Goal: Check status: Check status

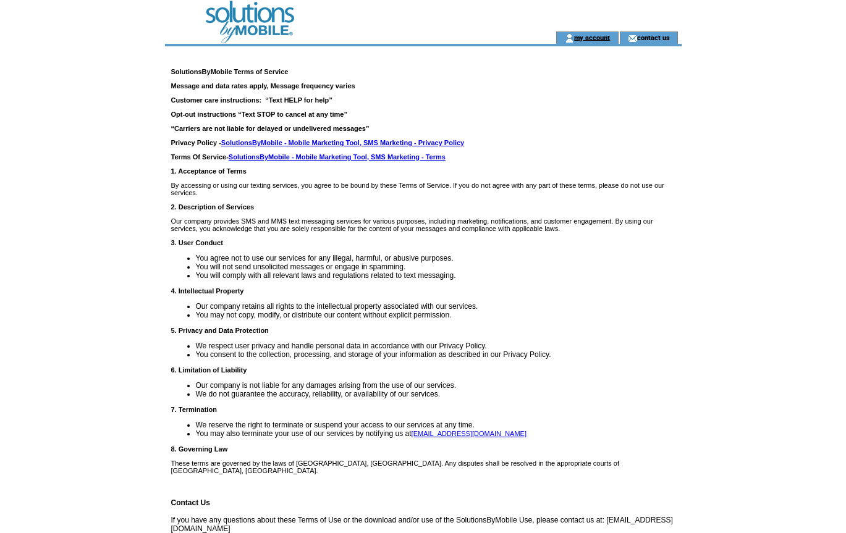
click at [598, 38] on link "my account" at bounding box center [592, 37] width 36 height 8
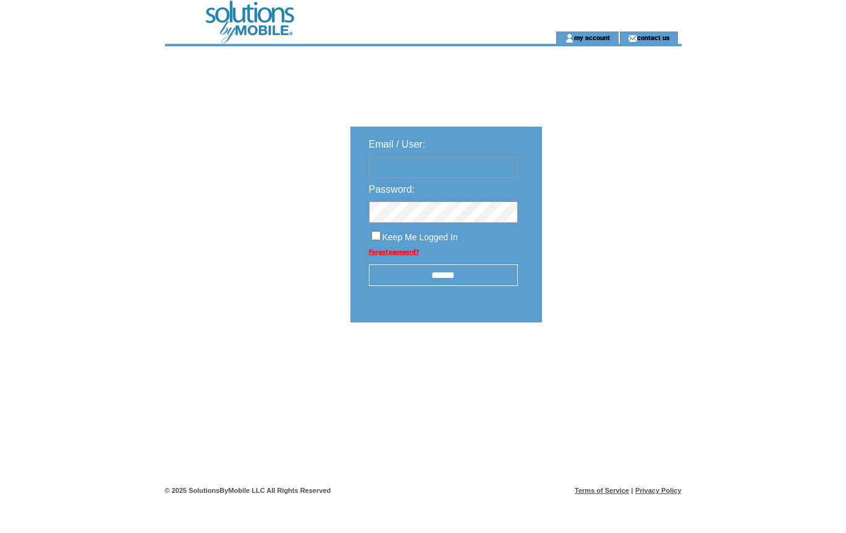
type input "**********"
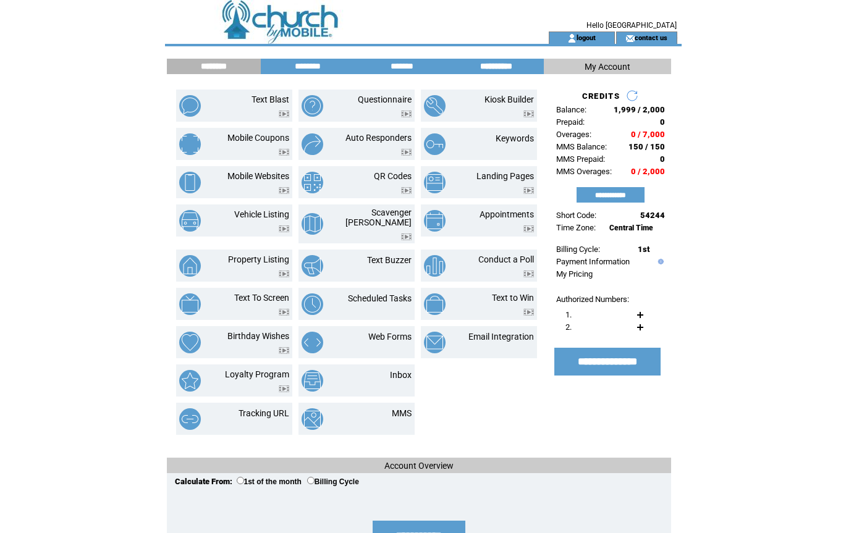
click at [507, 67] on input "**********" at bounding box center [496, 66] width 93 height 11
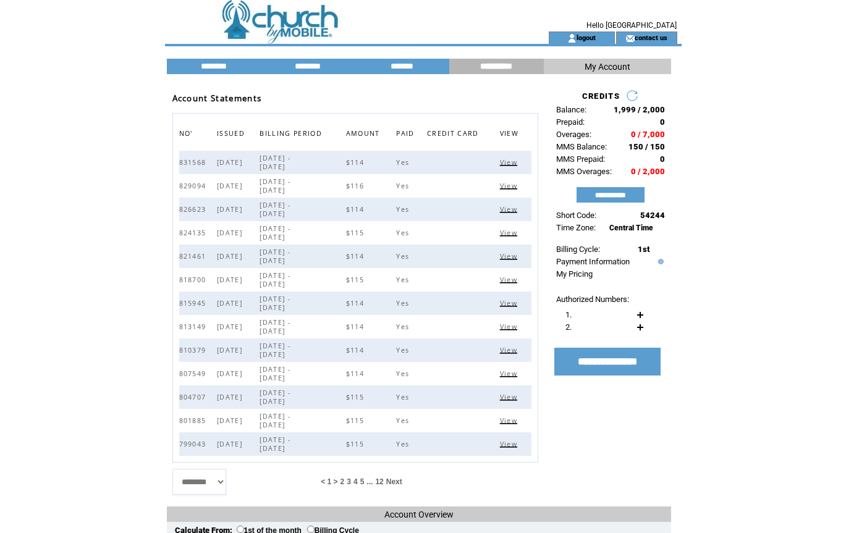
click at [508, 329] on span "View" at bounding box center [510, 327] width 20 height 9
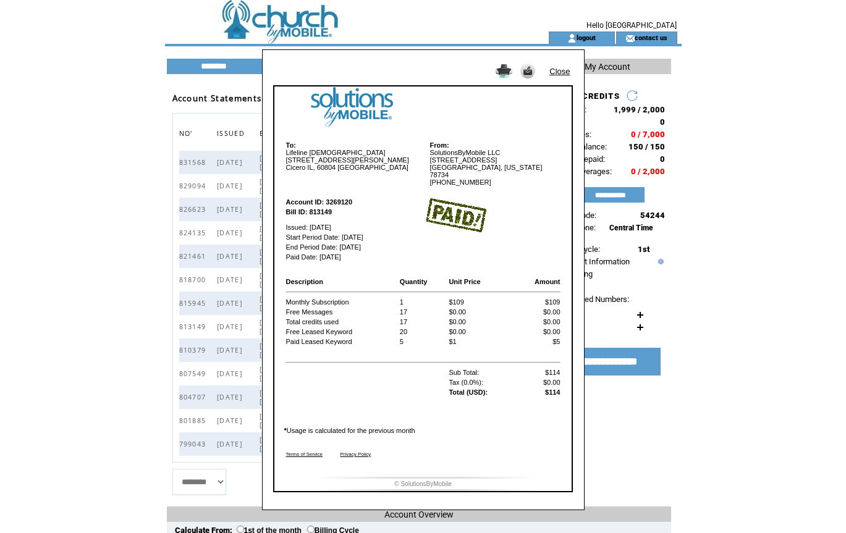
click at [506, 70] on img at bounding box center [504, 71] width 17 height 14
click at [325, 208] on b "Bill ID: 813149" at bounding box center [309, 211] width 46 height 7
copy b "813149"
click at [4, 21] on div "Close To: Lifeline [DEMOGRAPHIC_DATA] [STREET_ADDRESS][PERSON_NAME] Cicero IL, …" at bounding box center [423, 266] width 846 height 533
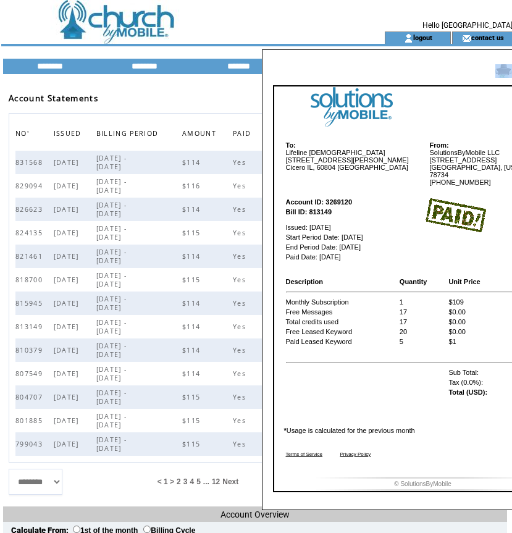
drag, startPoint x: 371, startPoint y: 67, endPoint x: 268, endPoint y: 72, distance: 103.9
click at [268, 72] on div "Close To: Lifeline [DEMOGRAPHIC_DATA] [STREET_ADDRESS][PERSON_NAME] Cicero IL, …" at bounding box center [423, 279] width 323 height 461
drag, startPoint x: 363, startPoint y: 71, endPoint x: 313, endPoint y: 71, distance: 50.1
click at [313, 71] on td at bounding box center [394, 68] width 249 height 22
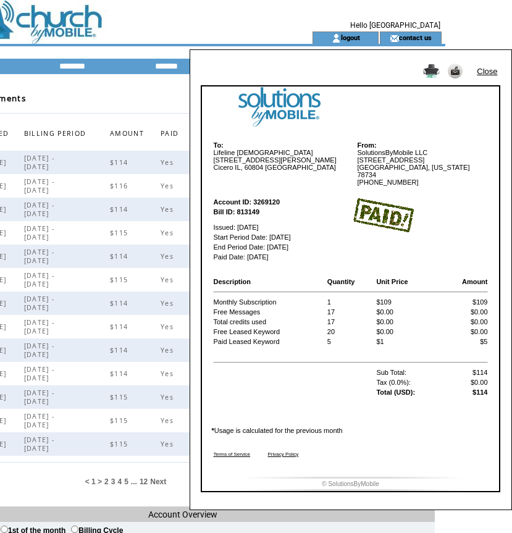
scroll to position [0, 72]
click at [132, 328] on div "Close To: Lifeline [DEMOGRAPHIC_DATA] [STREET_ADDRESS][PERSON_NAME] Cicero IL, …" at bounding box center [184, 266] width 512 height 533
click at [488, 70] on link "Close" at bounding box center [487, 71] width 20 height 9
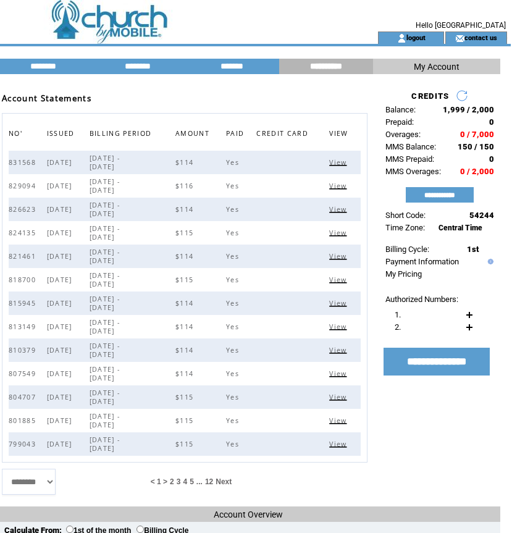
click at [340, 303] on span "View" at bounding box center [339, 303] width 20 height 9
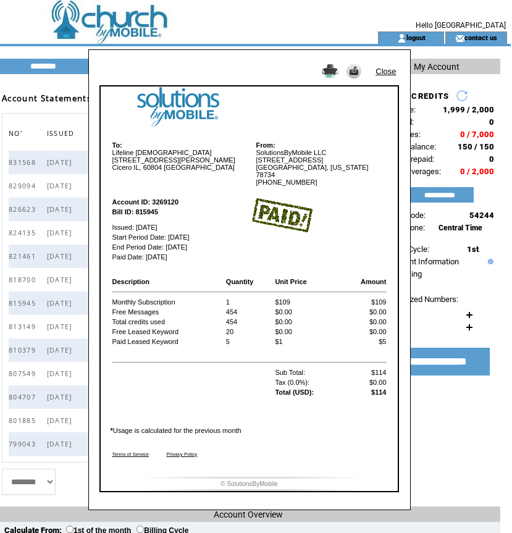
click at [329, 74] on img at bounding box center [330, 71] width 17 height 14
click at [387, 70] on link "Close" at bounding box center [386, 71] width 20 height 9
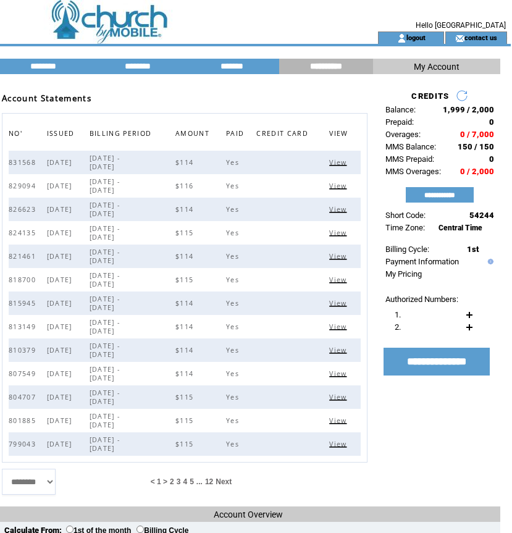
click at [341, 281] on span "View" at bounding box center [339, 280] width 20 height 9
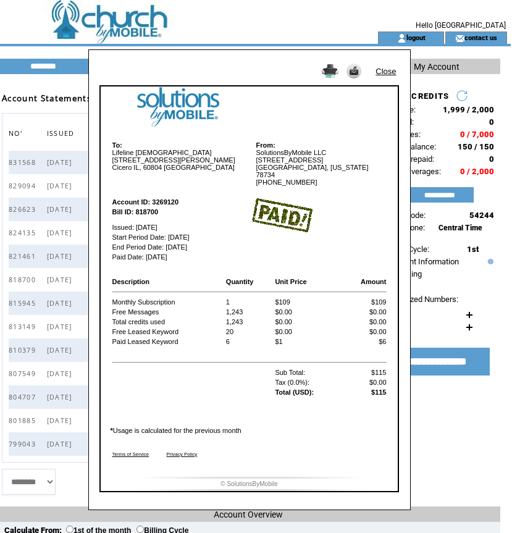
click at [332, 70] on img at bounding box center [330, 71] width 17 height 14
click at [146, 208] on b "Bill ID: 818700" at bounding box center [135, 211] width 46 height 7
copy b "818700"
click at [386, 73] on link "Close" at bounding box center [386, 71] width 20 height 9
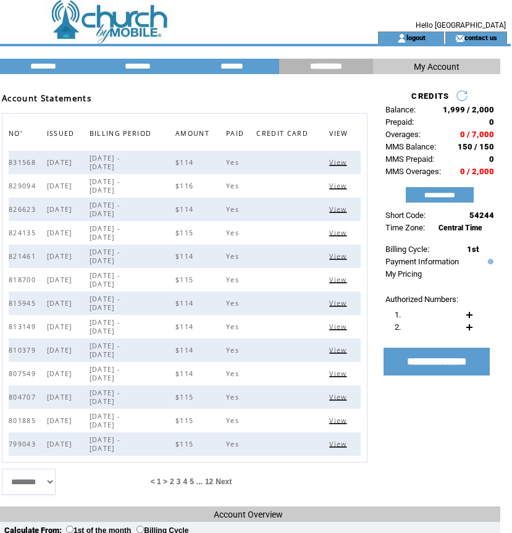
click at [340, 257] on span "View" at bounding box center [339, 256] width 20 height 9
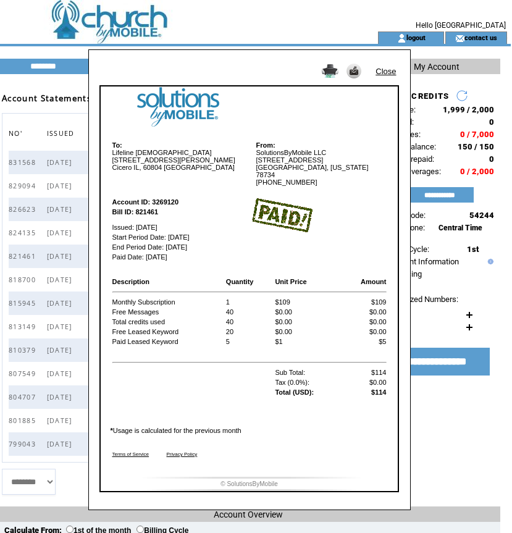
click at [331, 74] on img at bounding box center [330, 71] width 17 height 14
click at [146, 208] on b "Bill ID: 821461" at bounding box center [135, 211] width 46 height 7
copy b "821461"
click at [384, 73] on link "Close" at bounding box center [386, 71] width 20 height 9
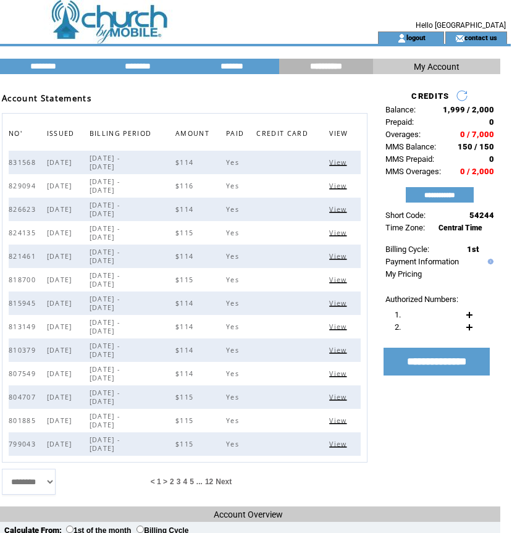
click at [336, 234] on span "View" at bounding box center [339, 233] width 20 height 9
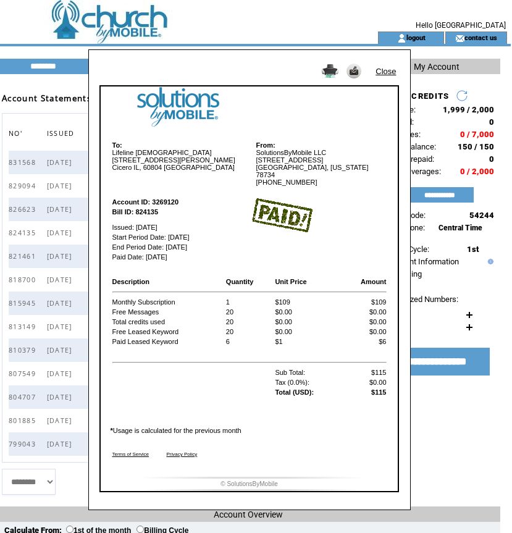
click at [331, 67] on img at bounding box center [330, 71] width 17 height 14
click at [150, 208] on b "Bill ID: 824135" at bounding box center [135, 211] width 46 height 7
copy b "824135"
click at [160, 253] on td "Paid Date: [DATE]" at bounding box center [180, 257] width 137 height 9
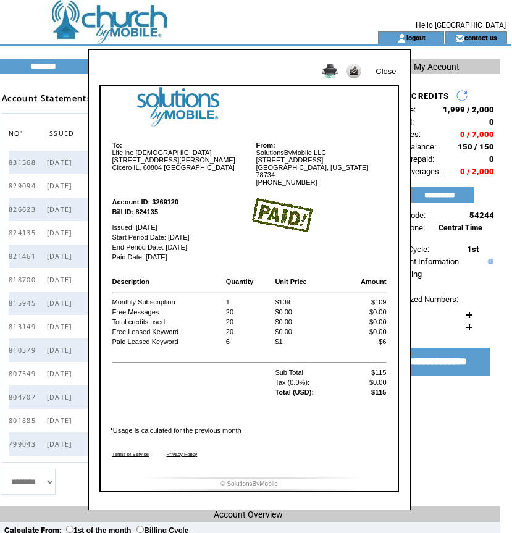
click at [387, 72] on link "Close" at bounding box center [386, 71] width 20 height 9
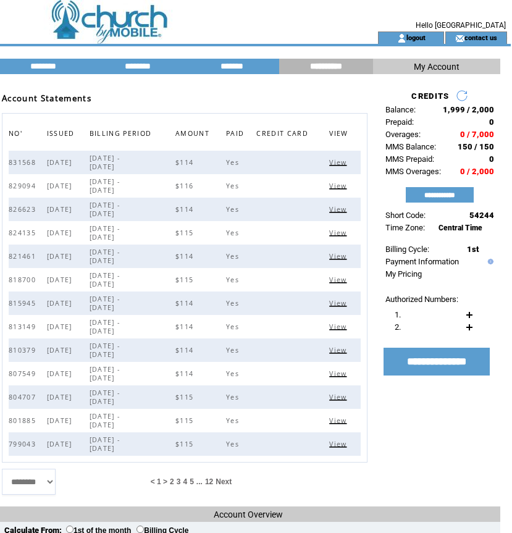
click at [342, 212] on span "View" at bounding box center [339, 209] width 20 height 9
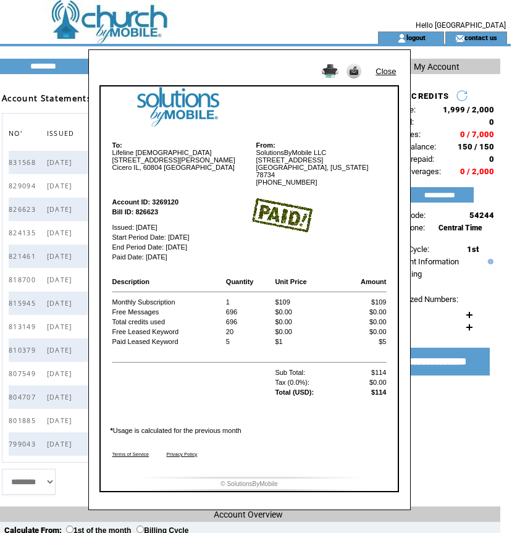
click at [145, 208] on b "Bill ID: 826623" at bounding box center [135, 211] width 46 height 7
copy b "826623"
click at [146, 254] on table "Account ID: 3269120 Bill ID: 826623 Issued: [DATE] Start Period Date: [DATE] En…" at bounding box center [250, 232] width 278 height 88
click at [384, 74] on link "Close" at bounding box center [386, 71] width 20 height 9
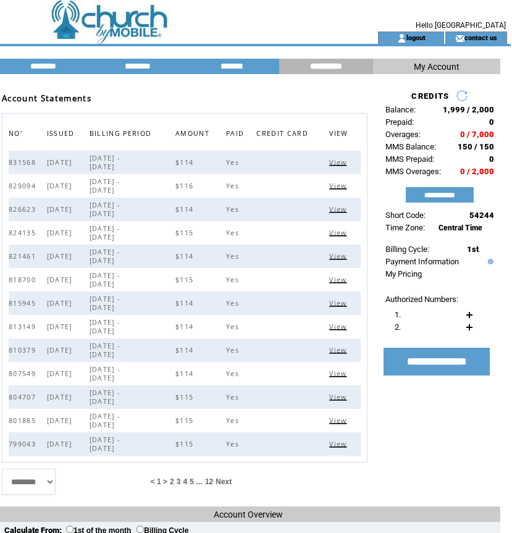
click at [345, 188] on span "View" at bounding box center [339, 186] width 20 height 9
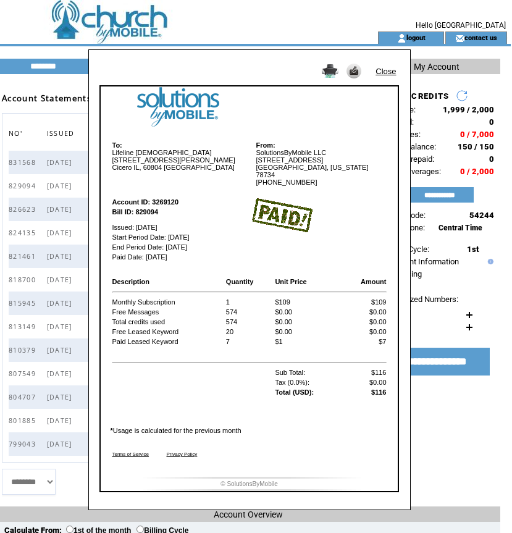
click at [329, 76] on img at bounding box center [330, 71] width 17 height 14
click at [146, 208] on b "Bill ID: 829094" at bounding box center [135, 211] width 46 height 7
copy b "829094"
click at [385, 72] on link "Close" at bounding box center [386, 71] width 20 height 9
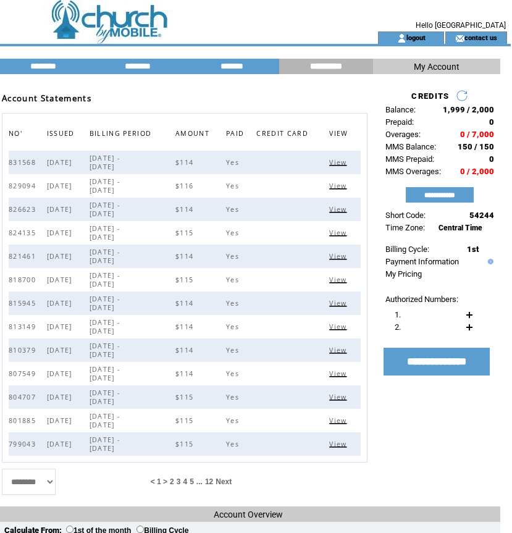
click at [341, 160] on span "View" at bounding box center [339, 162] width 20 height 9
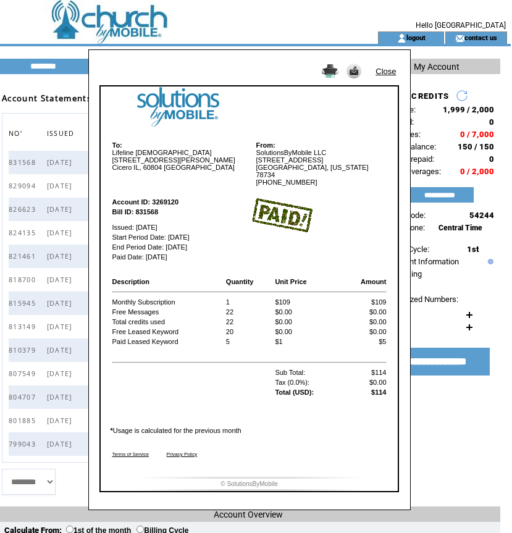
click at [142, 208] on b "Bill ID: 831568" at bounding box center [135, 211] width 46 height 7
copy b "831568"
click at [391, 74] on link "Close" at bounding box center [386, 71] width 20 height 9
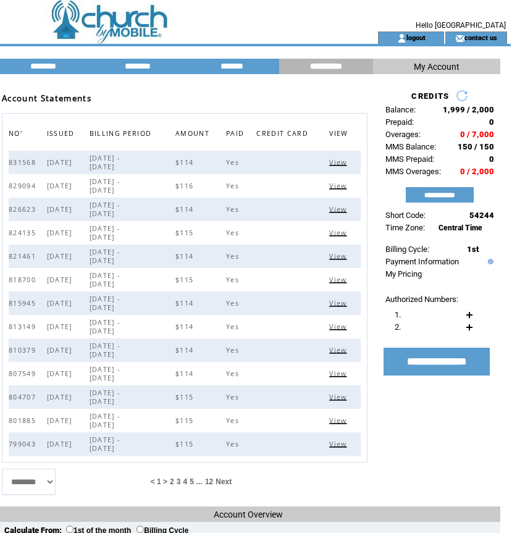
click at [341, 212] on span "View" at bounding box center [339, 209] width 20 height 9
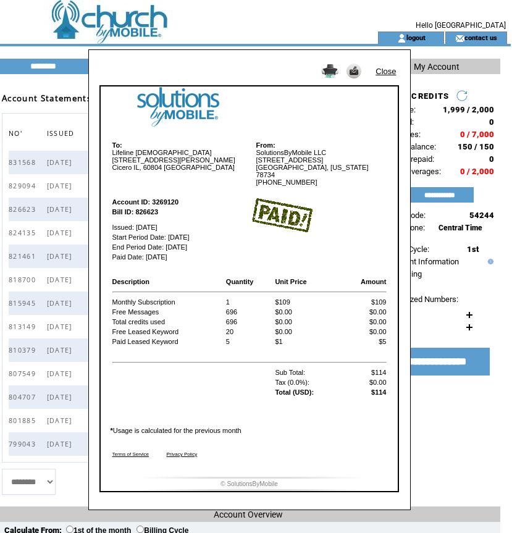
click at [332, 69] on img at bounding box center [330, 71] width 17 height 14
click at [384, 73] on link "Close" at bounding box center [386, 71] width 20 height 9
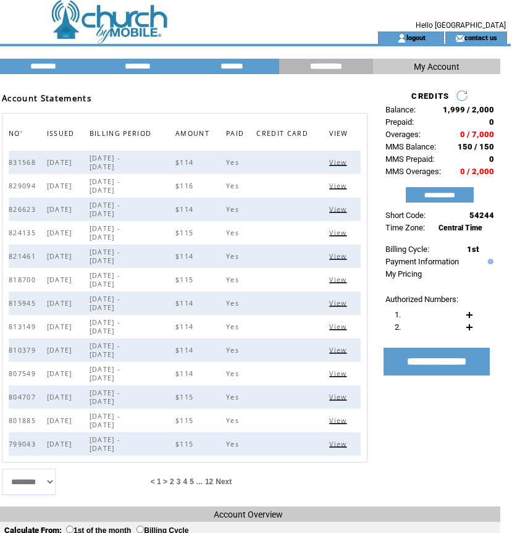
click at [340, 163] on span "View" at bounding box center [339, 162] width 20 height 9
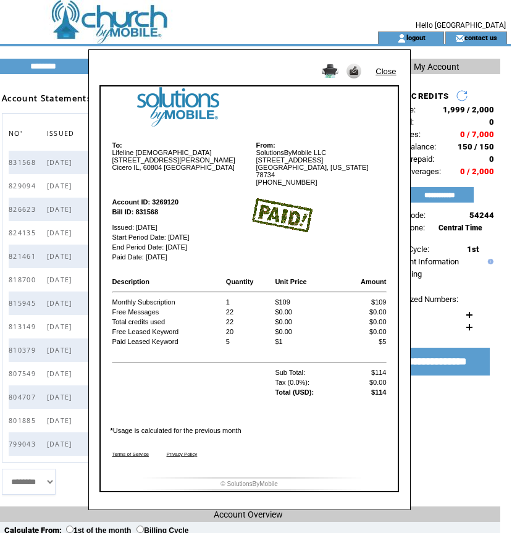
click at [331, 74] on img at bounding box center [330, 71] width 17 height 14
click at [391, 73] on link "Close" at bounding box center [386, 71] width 20 height 9
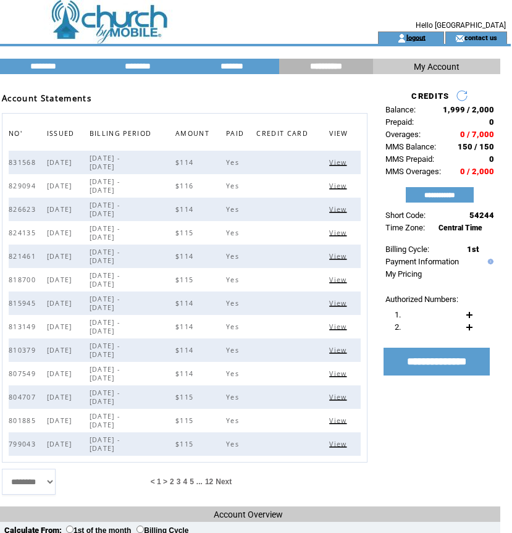
click at [417, 37] on link "logout" at bounding box center [416, 37] width 19 height 8
